Goal: Transaction & Acquisition: Download file/media

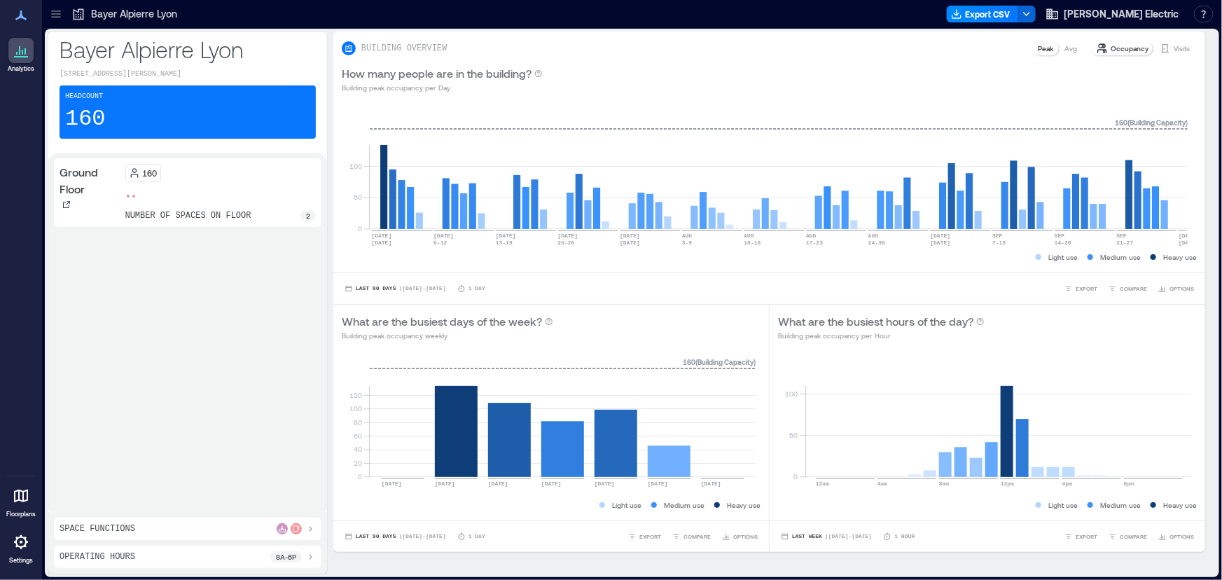
click at [58, 12] on icon at bounding box center [56, 14] width 14 height 14
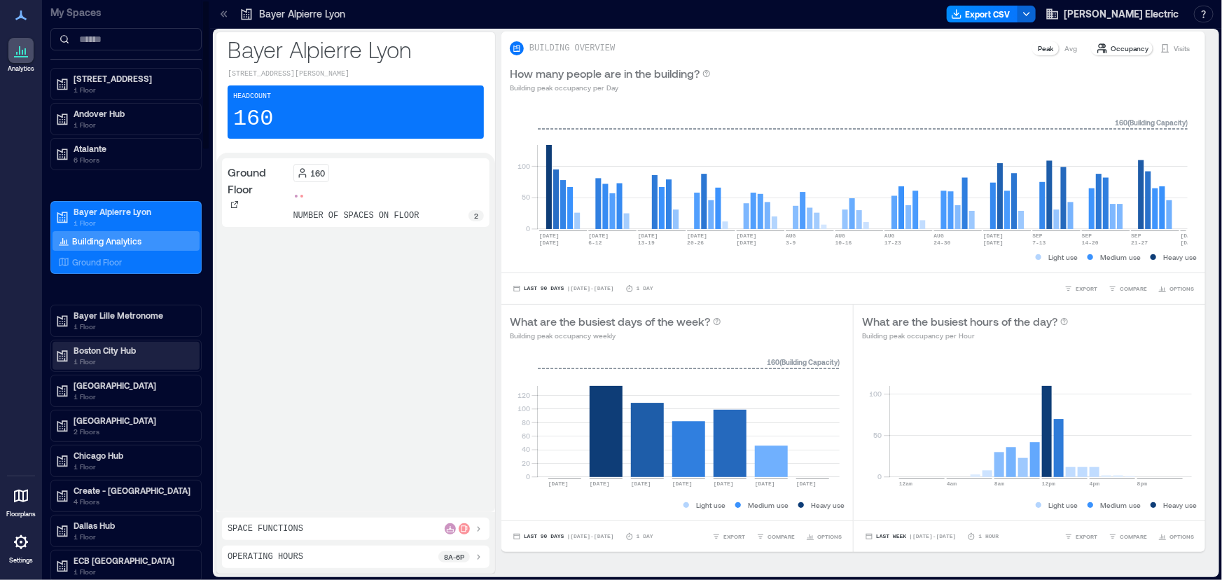
click at [102, 345] on p "Boston City Hub" at bounding box center [133, 350] width 118 height 11
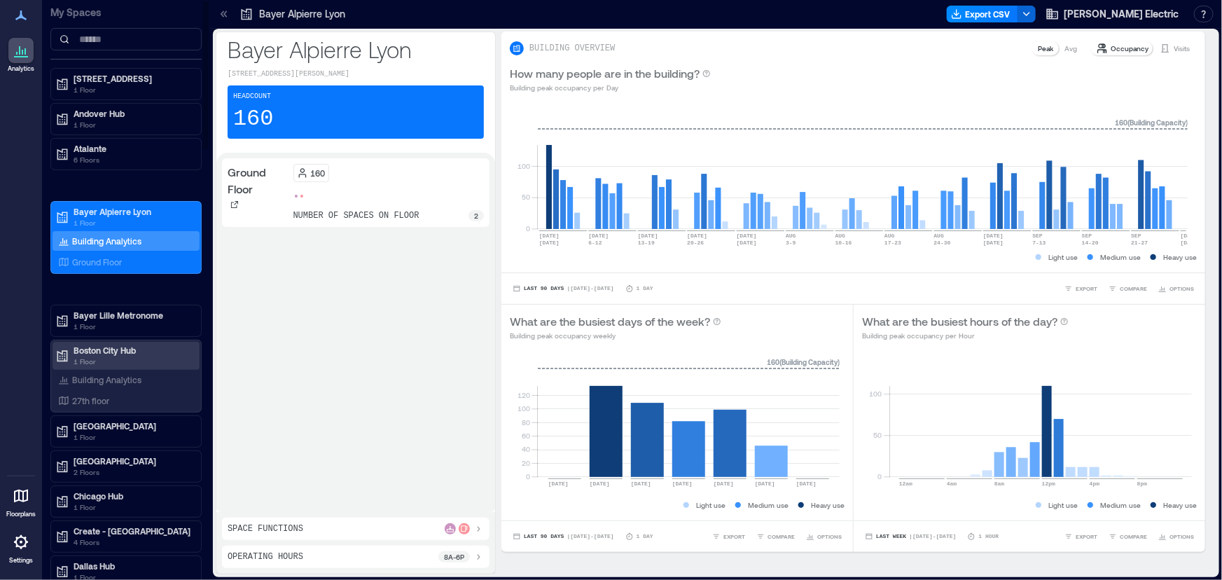
click at [102, 359] on p "1 Floor" at bounding box center [133, 361] width 118 height 11
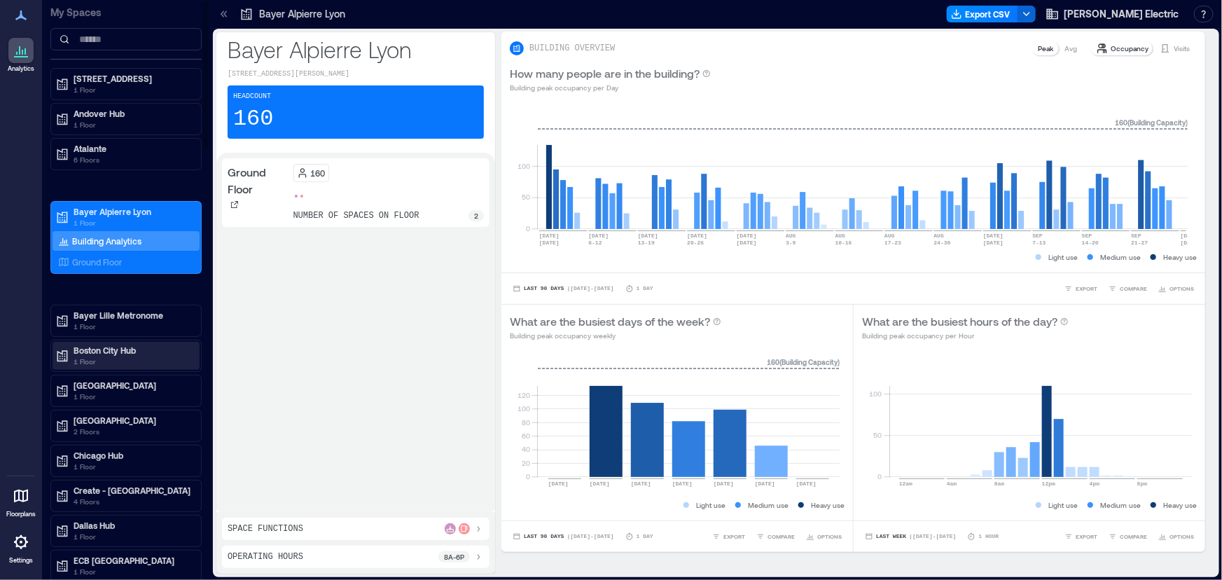
click at [102, 358] on p "1 Floor" at bounding box center [133, 361] width 118 height 11
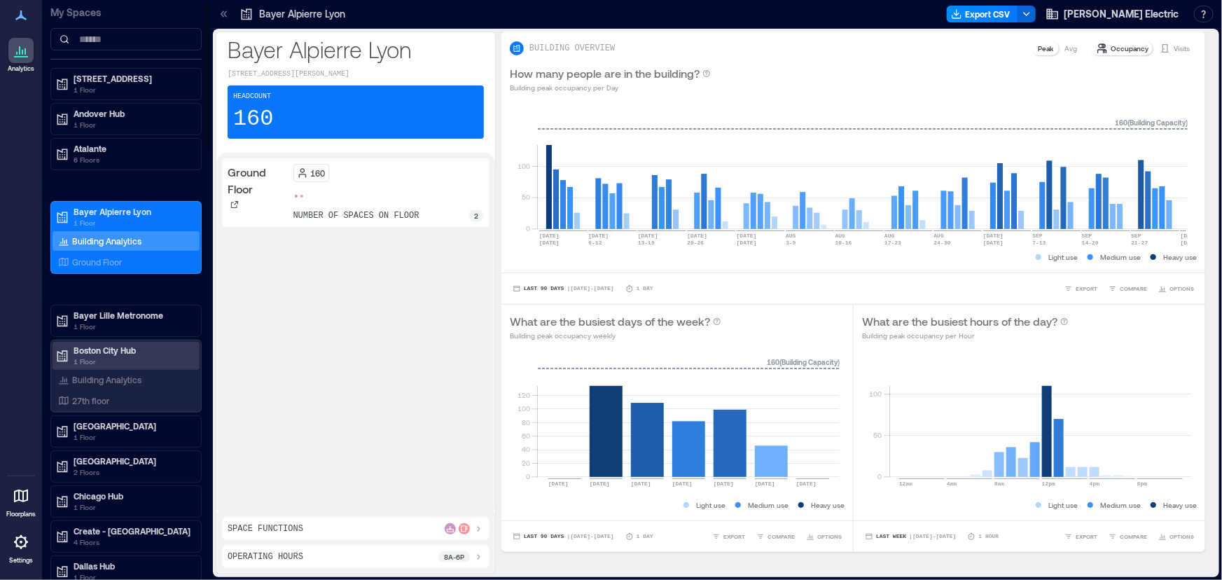
click at [77, 356] on p "1 Floor" at bounding box center [133, 361] width 118 height 11
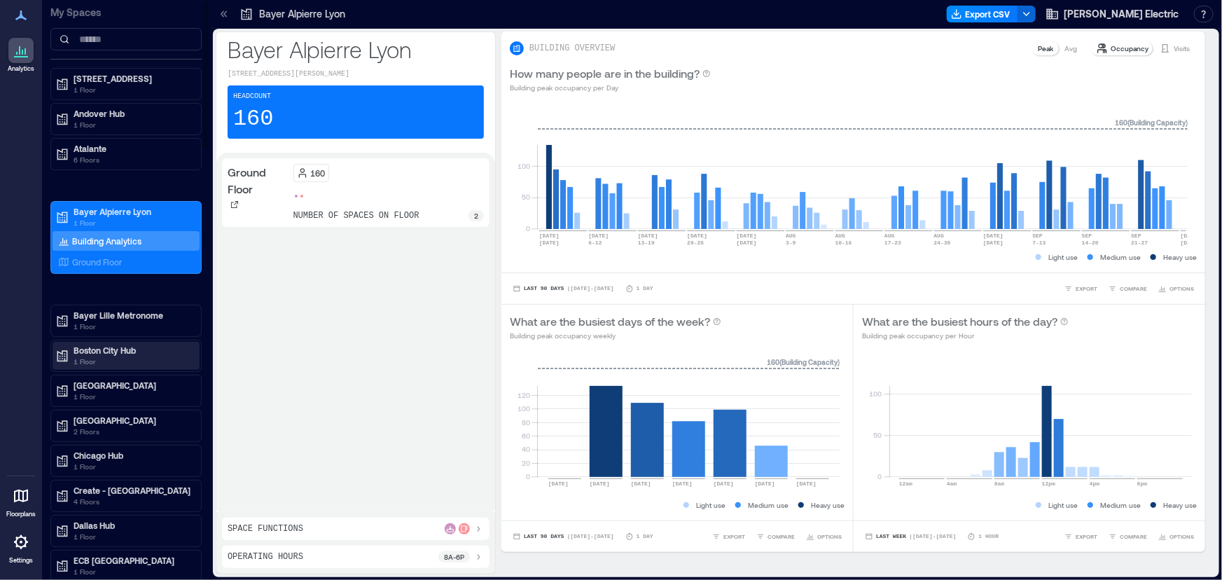
click at [83, 347] on p "Boston City Hub" at bounding box center [133, 350] width 118 height 11
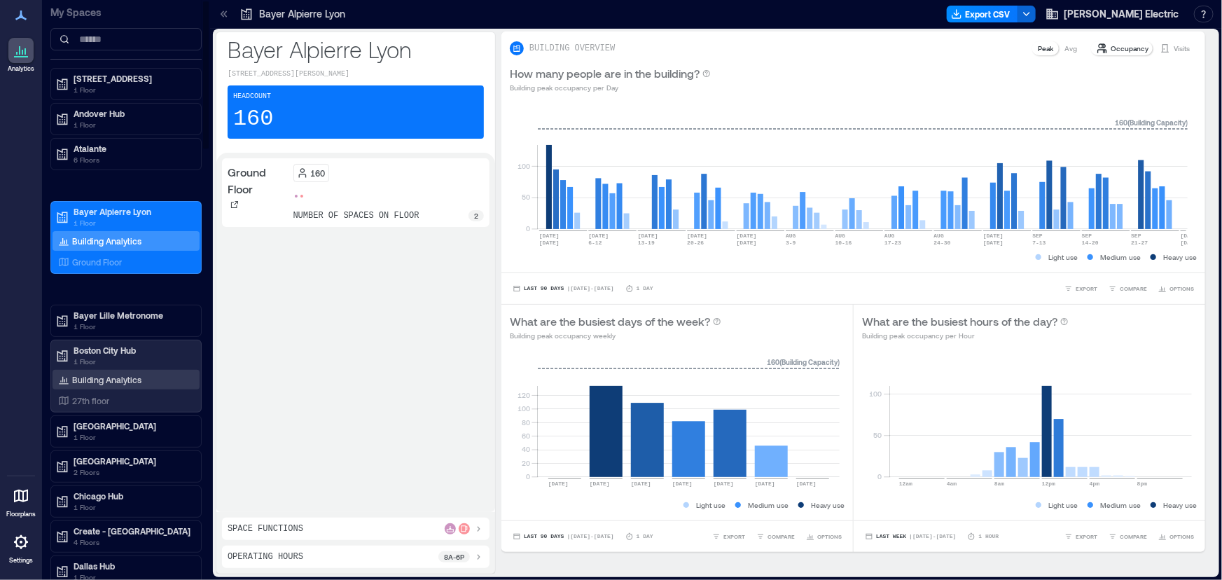
click at [102, 378] on p "Building Analytics" at bounding box center [106, 379] width 69 height 11
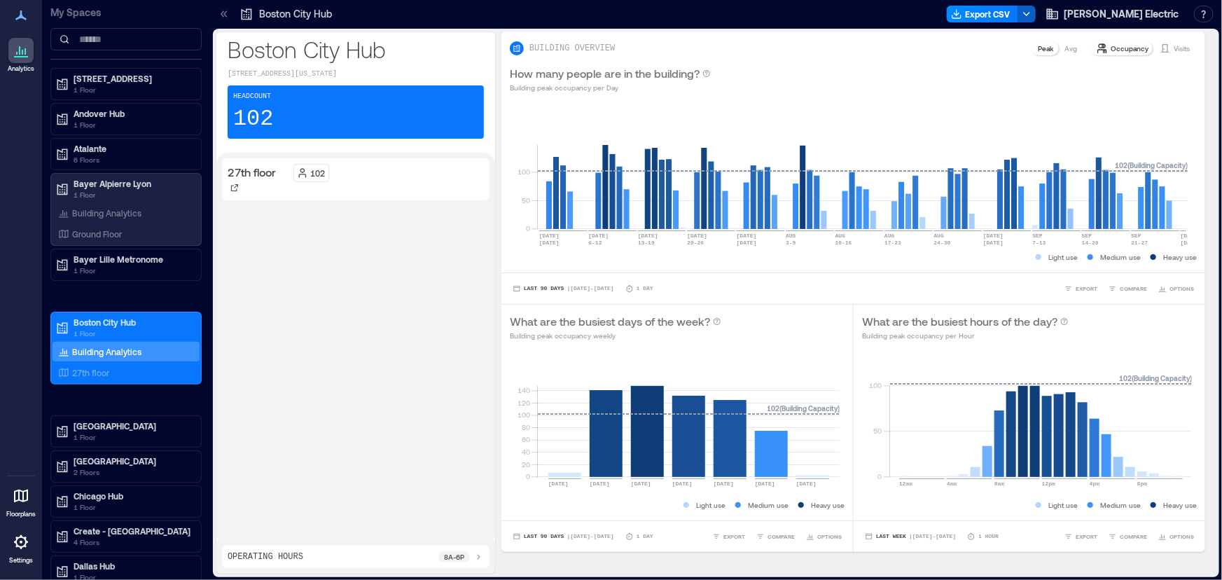
click at [1032, 8] on icon "button" at bounding box center [1026, 13] width 11 height 11
click at [1009, 12] on button "Export CSV" at bounding box center [982, 14] width 71 height 17
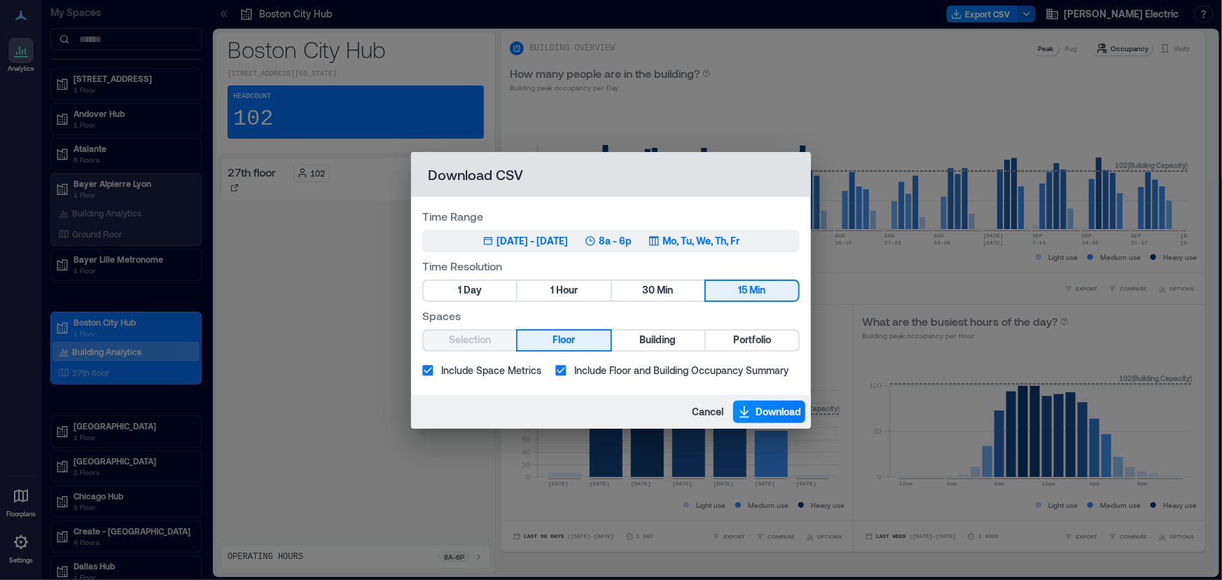
click at [530, 238] on div "[DATE] - [DATE]" at bounding box center [532, 241] width 71 height 14
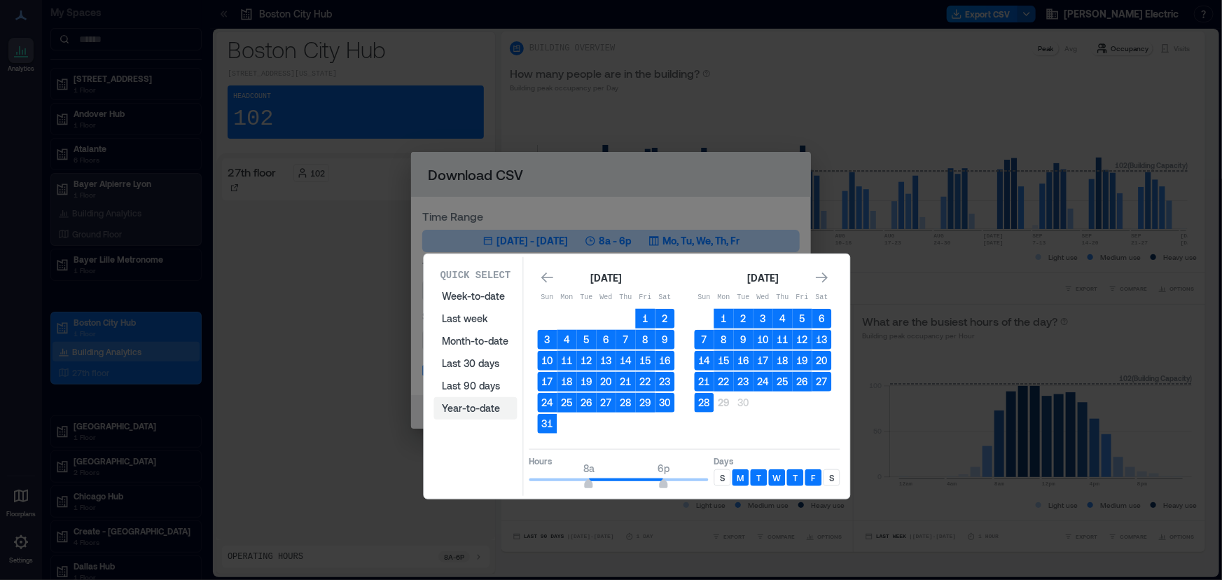
click at [457, 408] on button "Year-to-date" at bounding box center [475, 408] width 83 height 22
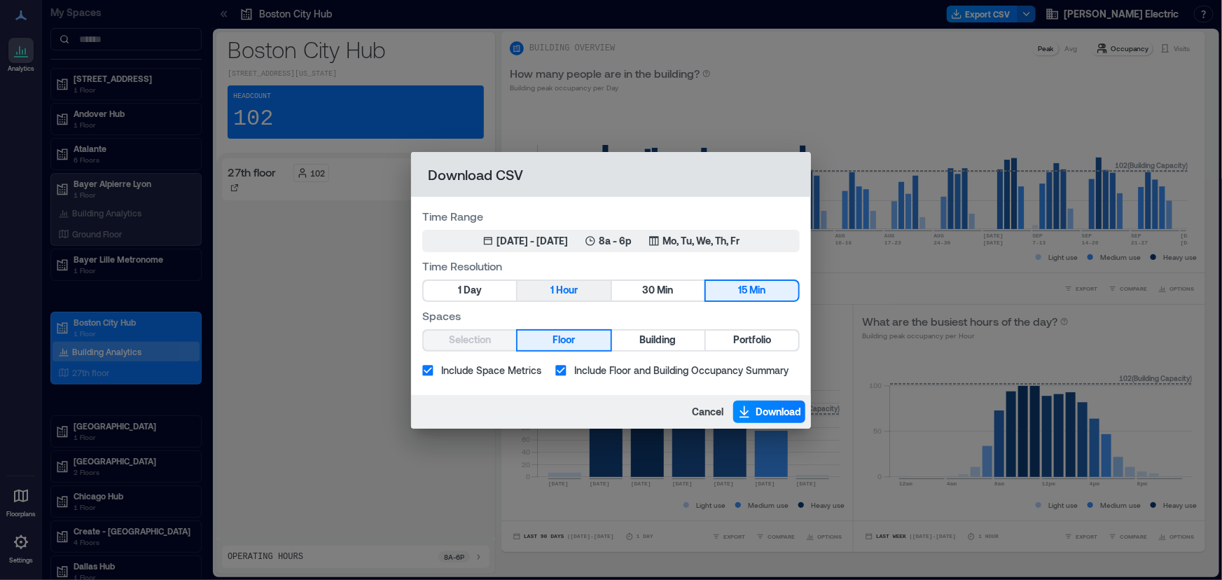
click at [586, 288] on button "1 Hour" at bounding box center [564, 291] width 92 height 20
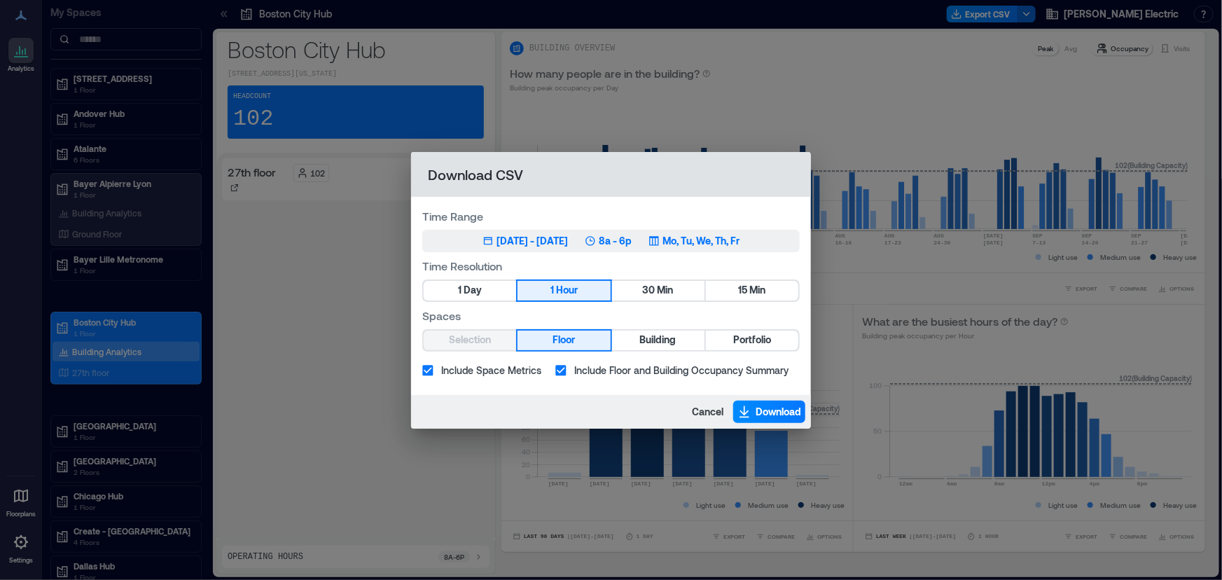
click at [644, 230] on button "Jan 1, 2025 - [DATE] 8a - 6p Mo, Tu, We, Th, Fr" at bounding box center [611, 241] width 378 height 22
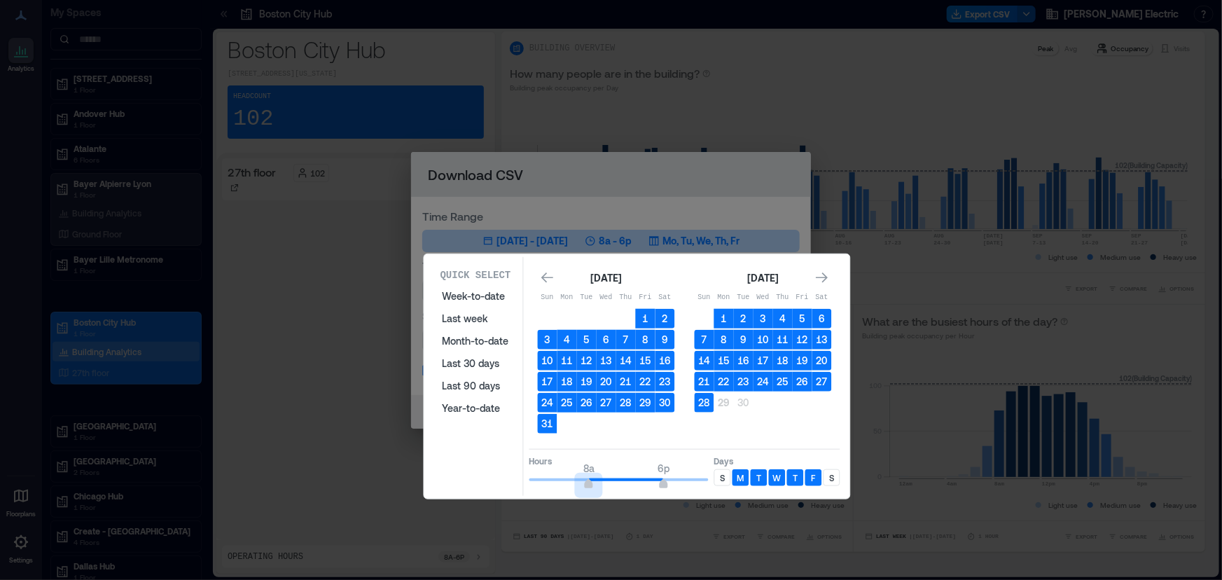
type input "*"
drag, startPoint x: 590, startPoint y: 478, endPoint x: 576, endPoint y: 488, distance: 17.5
click at [576, 488] on span "6a 6p" at bounding box center [619, 479] width 179 height 21
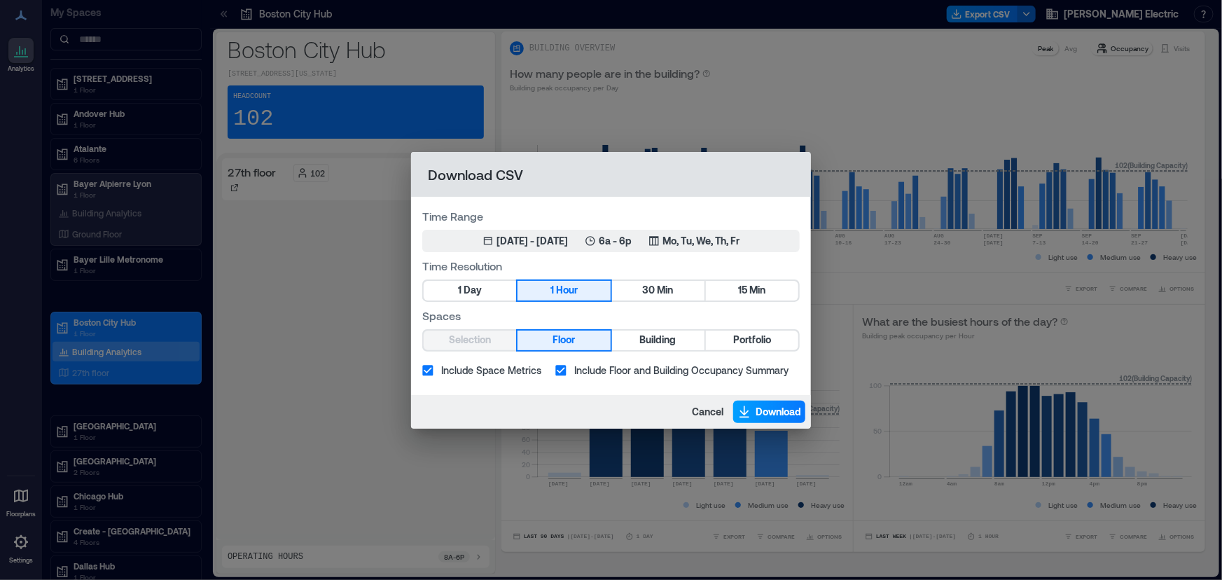
click at [753, 410] on button "Download" at bounding box center [769, 412] width 72 height 22
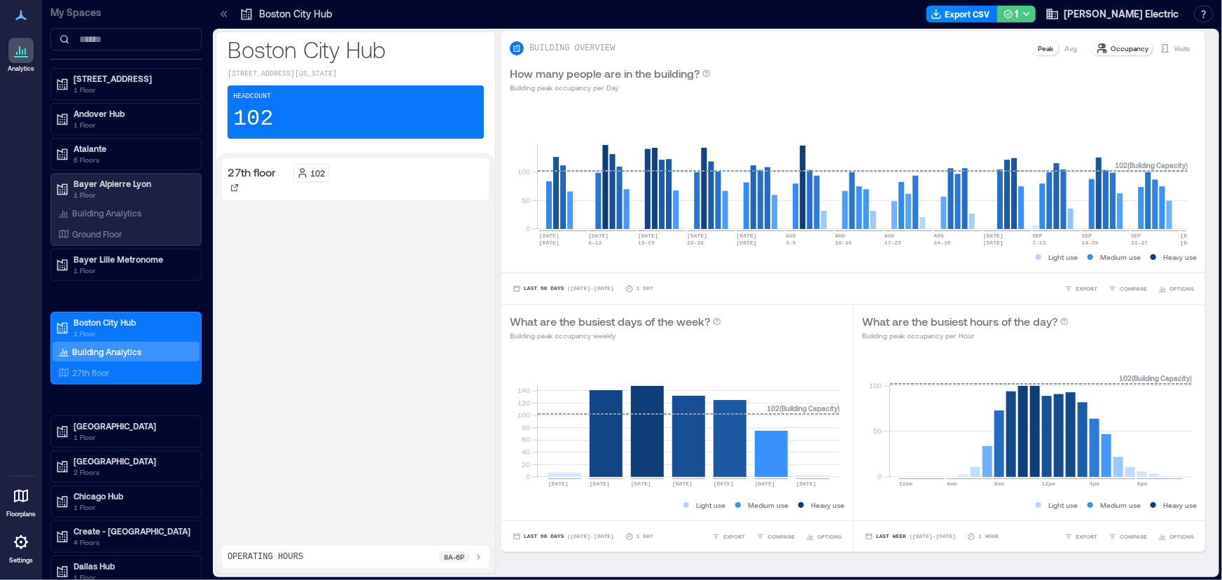
click at [1032, 10] on icon "button" at bounding box center [1026, 13] width 11 height 11
